Goal: Task Accomplishment & Management: Use online tool/utility

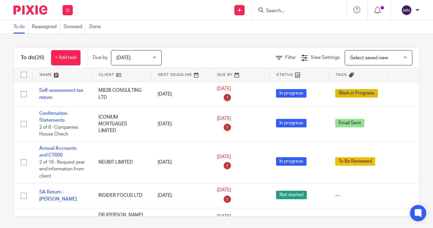
click at [265, 10] on input "Search" at bounding box center [295, 11] width 61 height 6
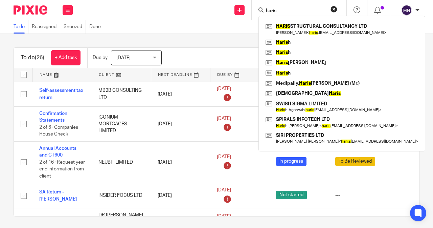
type input "haris"
click at [282, 30] on link at bounding box center [342, 29] width 156 height 16
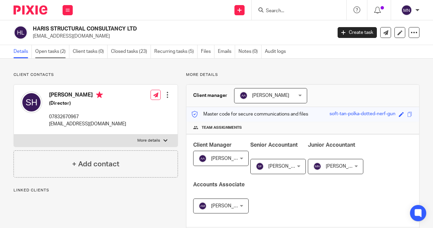
click at [53, 54] on link "Open tasks (2)" at bounding box center [52, 51] width 34 height 13
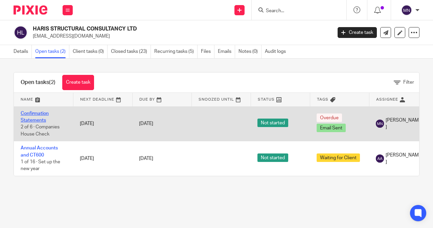
click at [37, 118] on link "Confirmation Statements" at bounding box center [35, 116] width 28 height 11
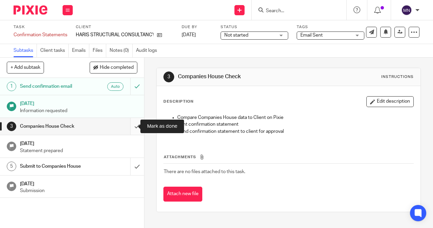
click at [127, 124] on input "submit" at bounding box center [72, 126] width 144 height 17
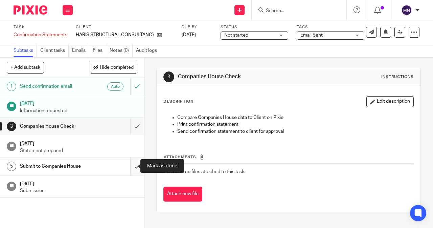
click at [130, 167] on input "submit" at bounding box center [72, 166] width 144 height 17
